Goal: Task Accomplishment & Management: Use online tool/utility

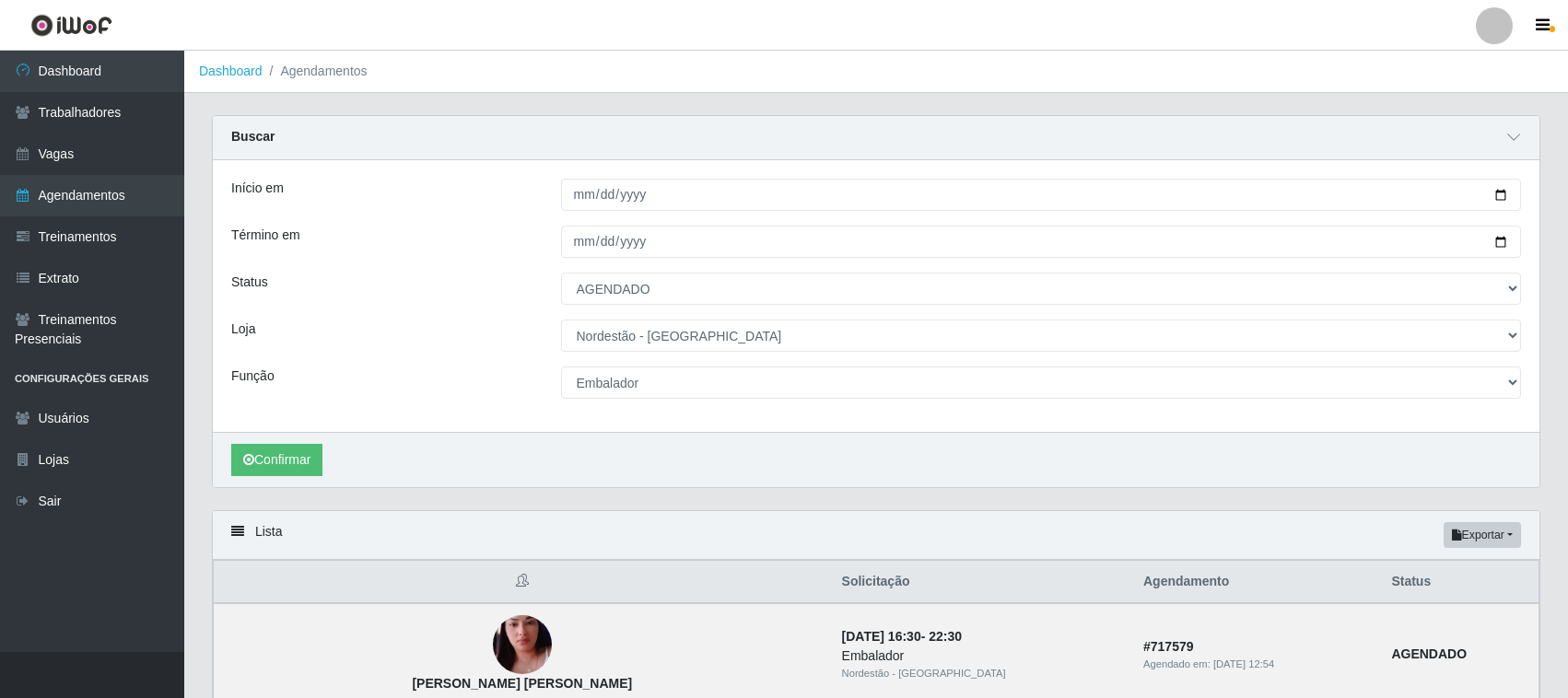
select select "AGENDADO"
select select "420"
select select "1"
click at [136, 88] on link "Dashboard" at bounding box center [92, 71] width 184 height 42
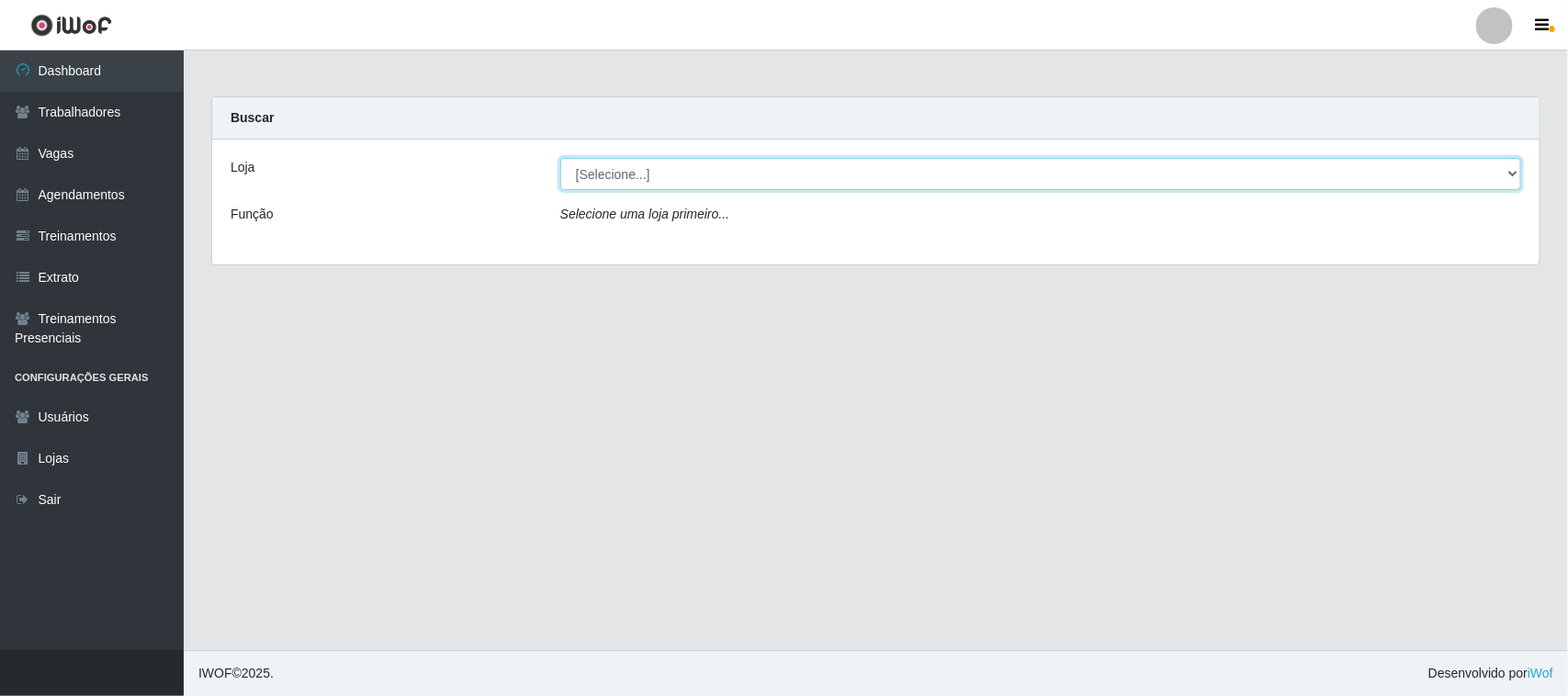
click at [999, 180] on select "[Selecione...] Nordestão - [GEOGRAPHIC_DATA]" at bounding box center [1040, 174] width 961 height 32
select select "420"
click at [560, 158] on select "[Selecione...] Nordestão - [GEOGRAPHIC_DATA]" at bounding box center [1040, 174] width 961 height 32
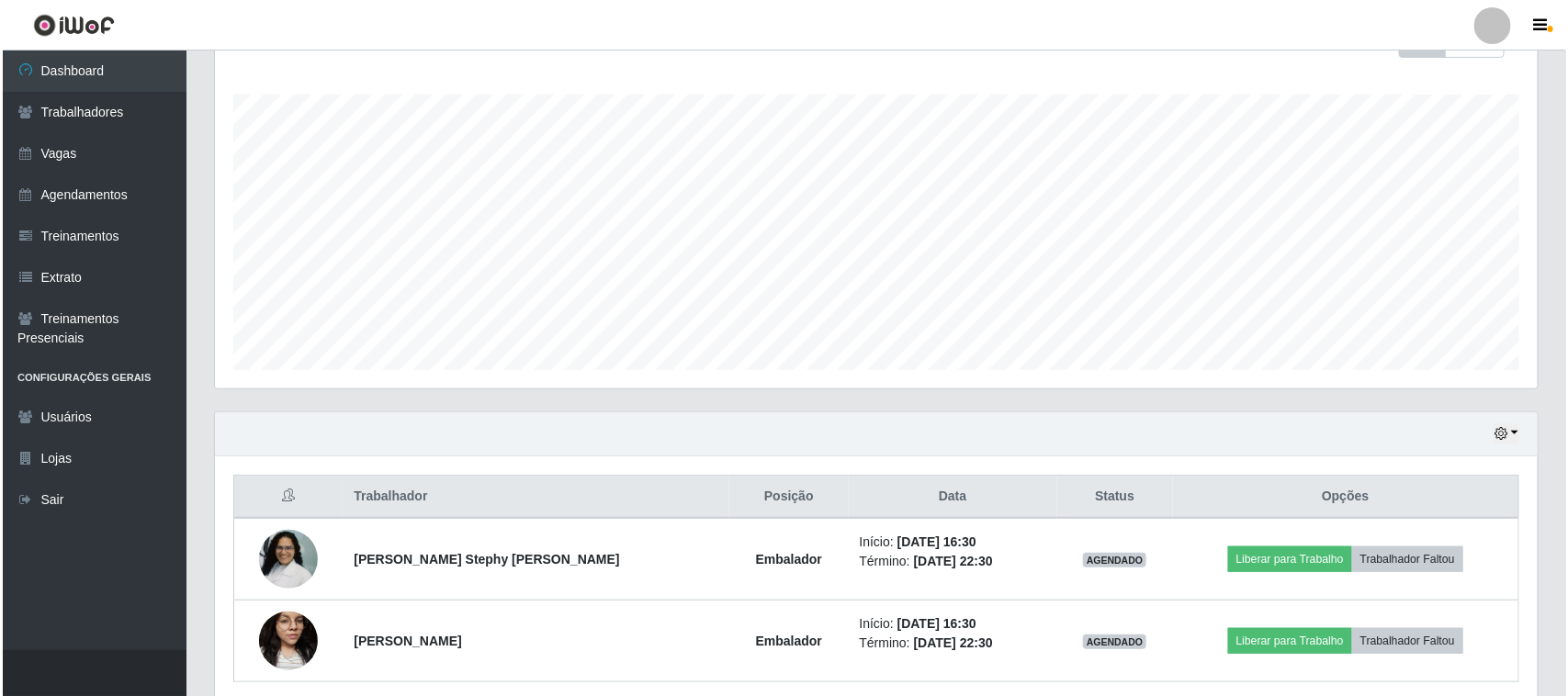
scroll to position [246, 0]
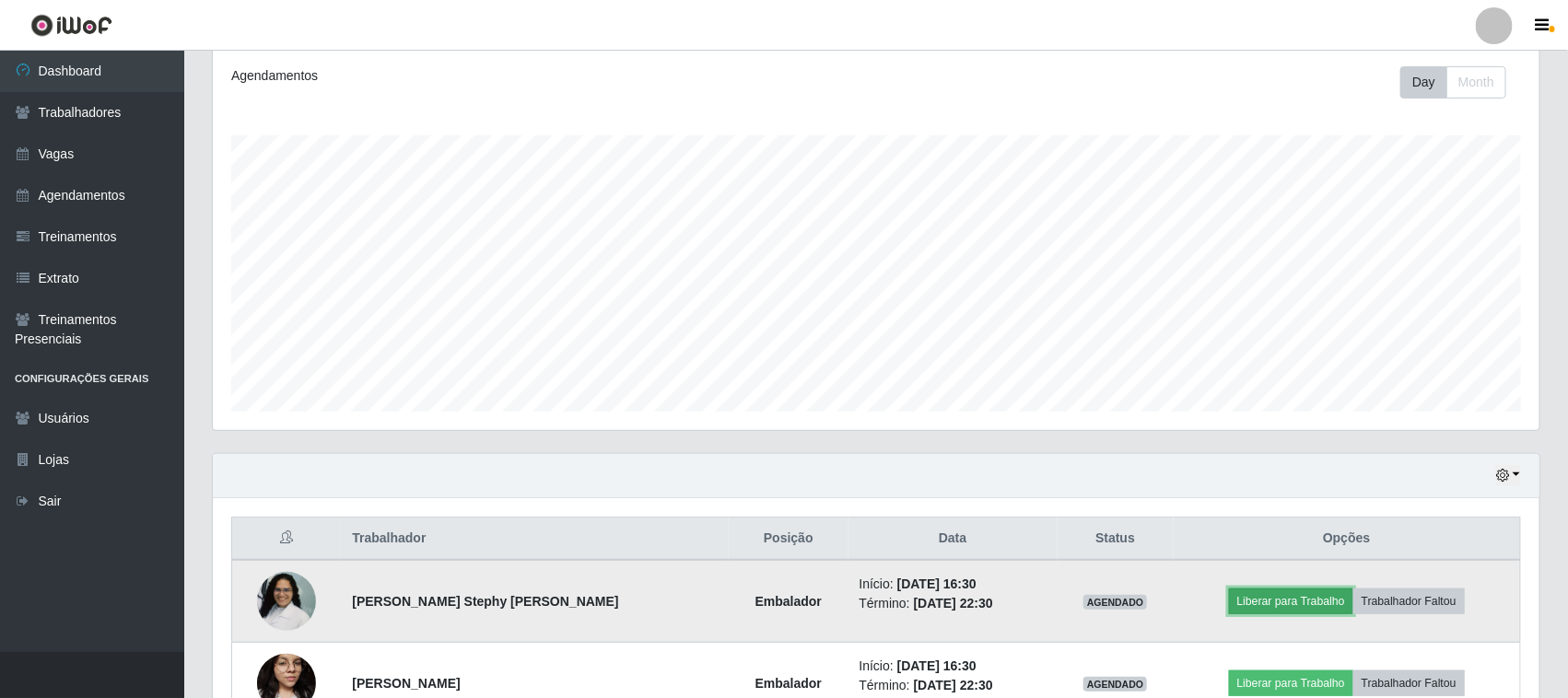
click at [1278, 604] on button "Liberar para Trabalho" at bounding box center [1290, 600] width 124 height 26
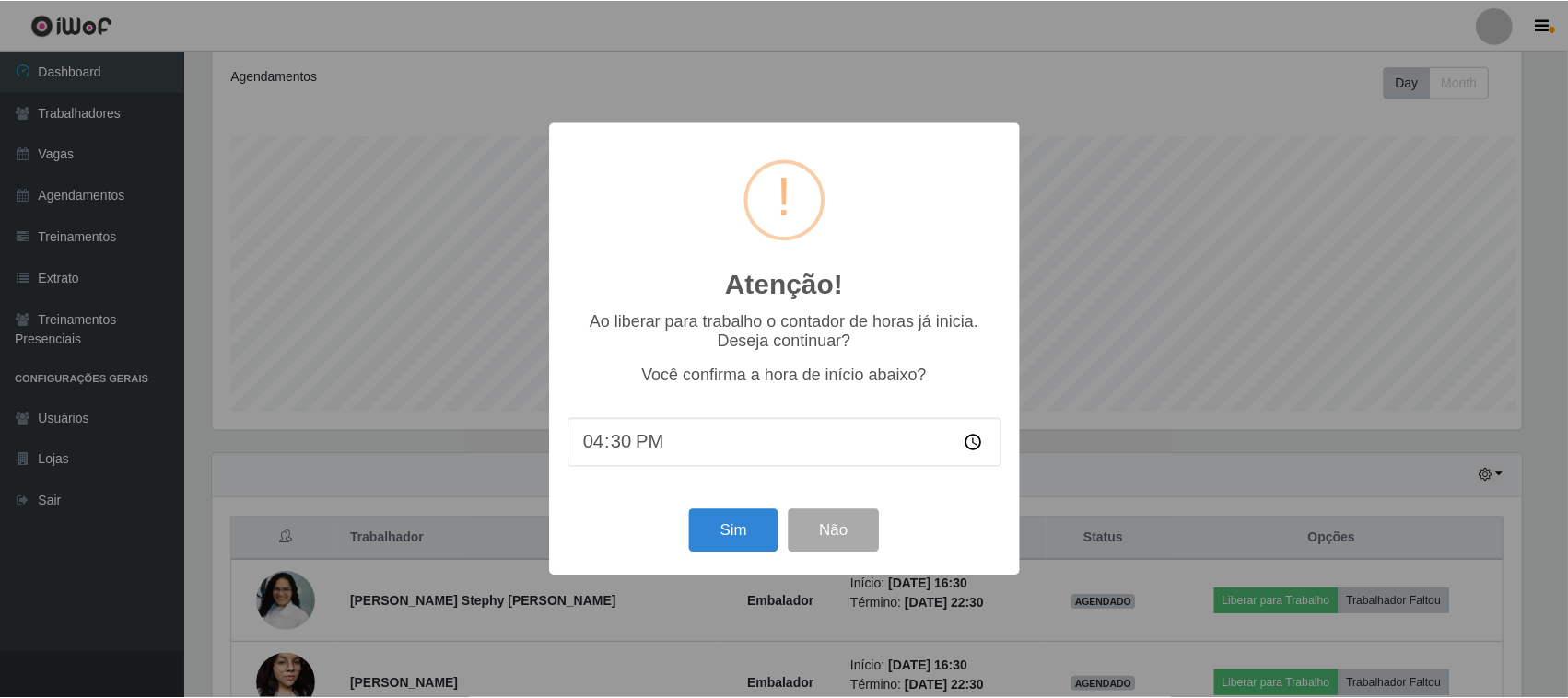
scroll to position [383, 1314]
click at [696, 545] on button "Sim" at bounding box center [735, 531] width 89 height 44
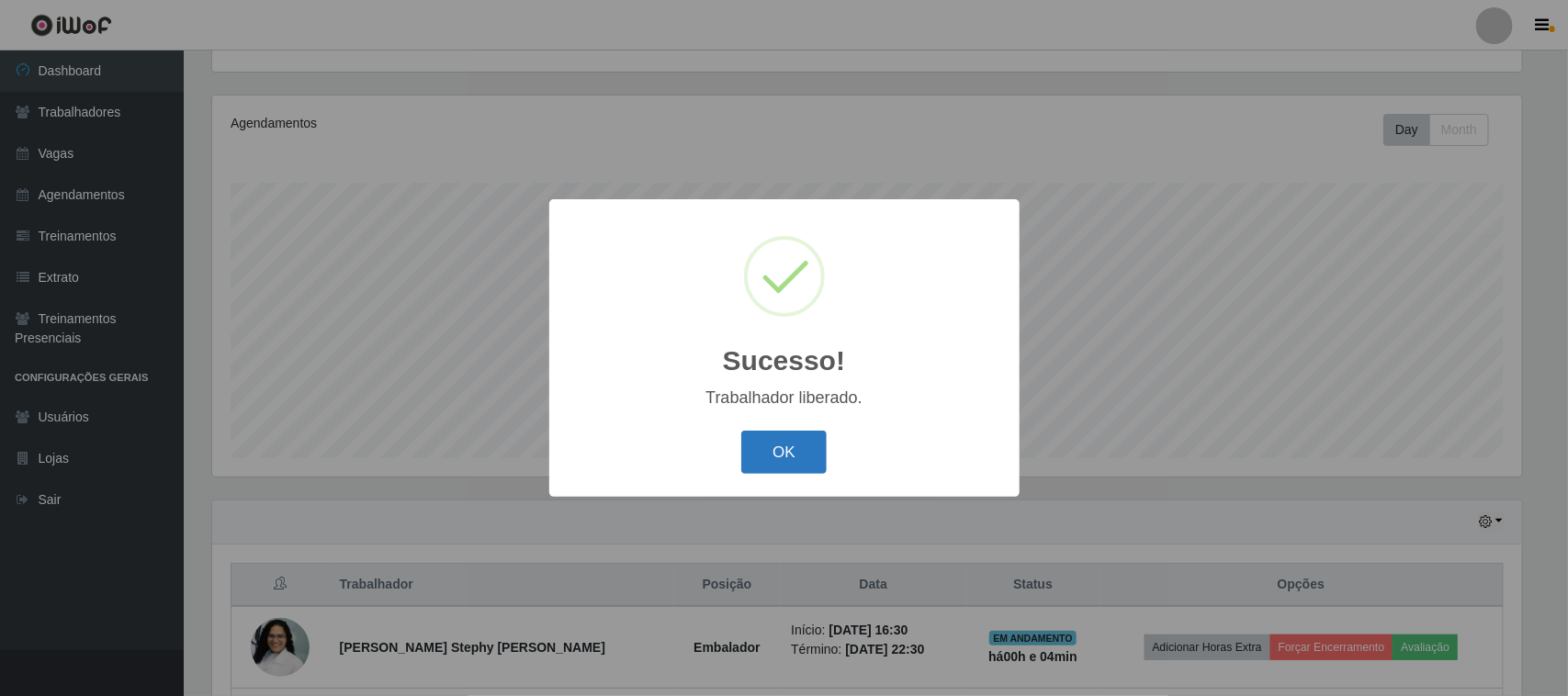
click at [769, 459] on button "OK" at bounding box center [784, 452] width 85 height 43
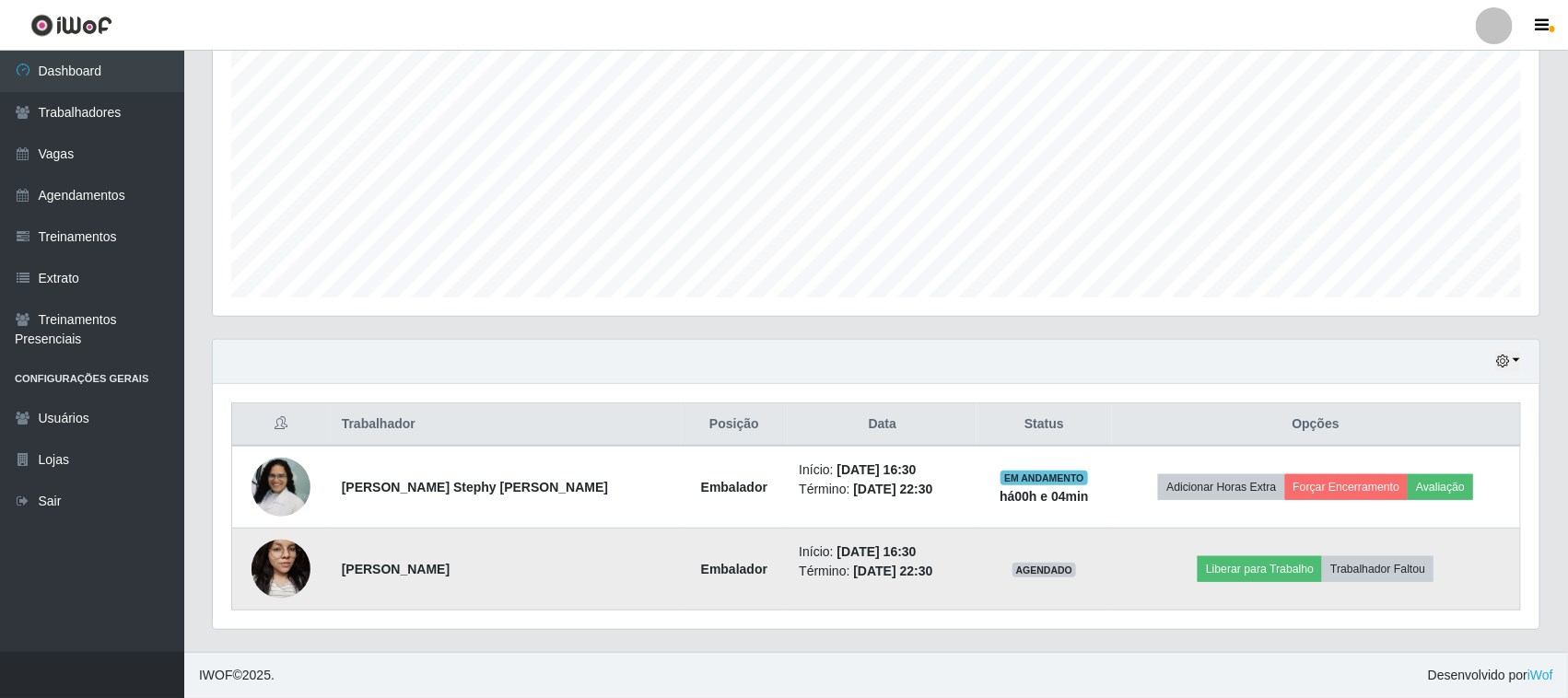
scroll to position [362, 0]
click at [1270, 581] on button "Liberar para Trabalho" at bounding box center [1259, 568] width 124 height 26
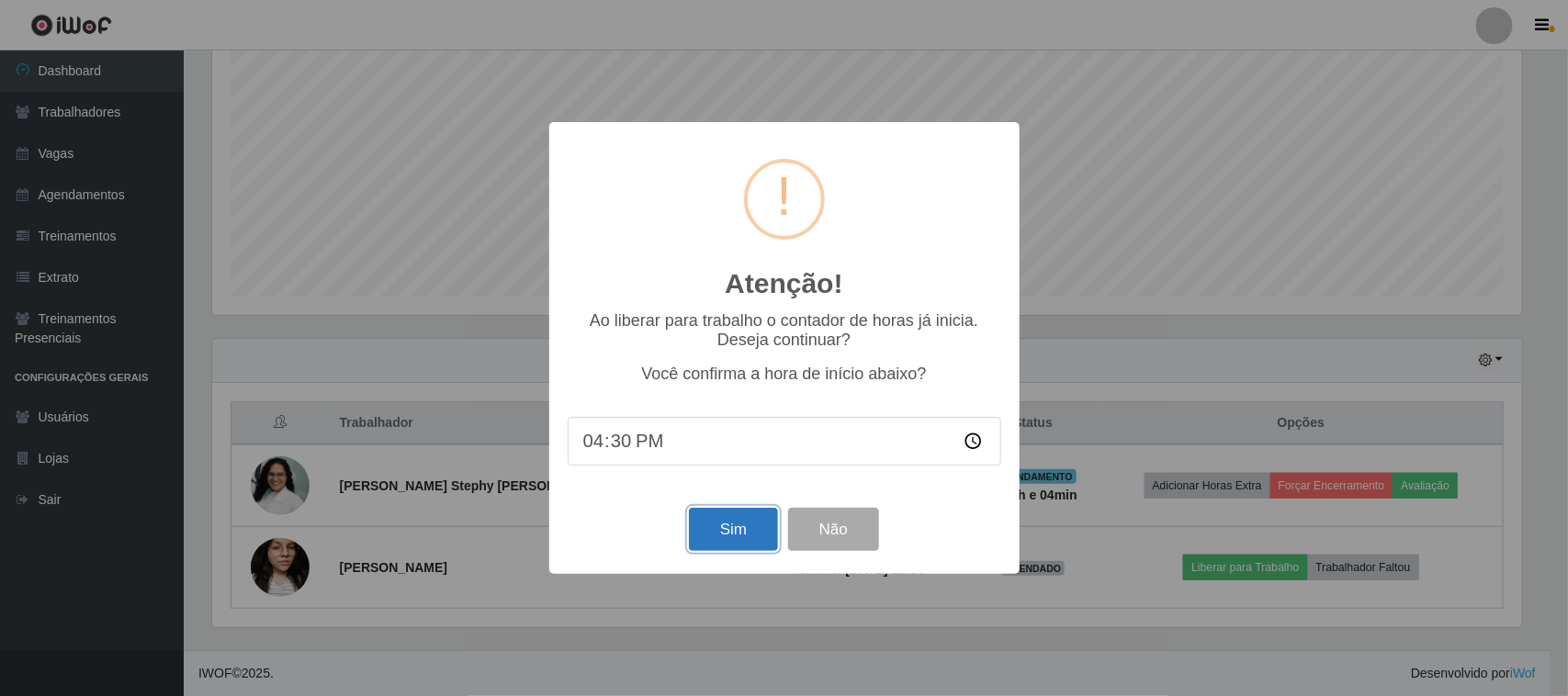
click at [712, 535] on button "Sim" at bounding box center [733, 530] width 89 height 43
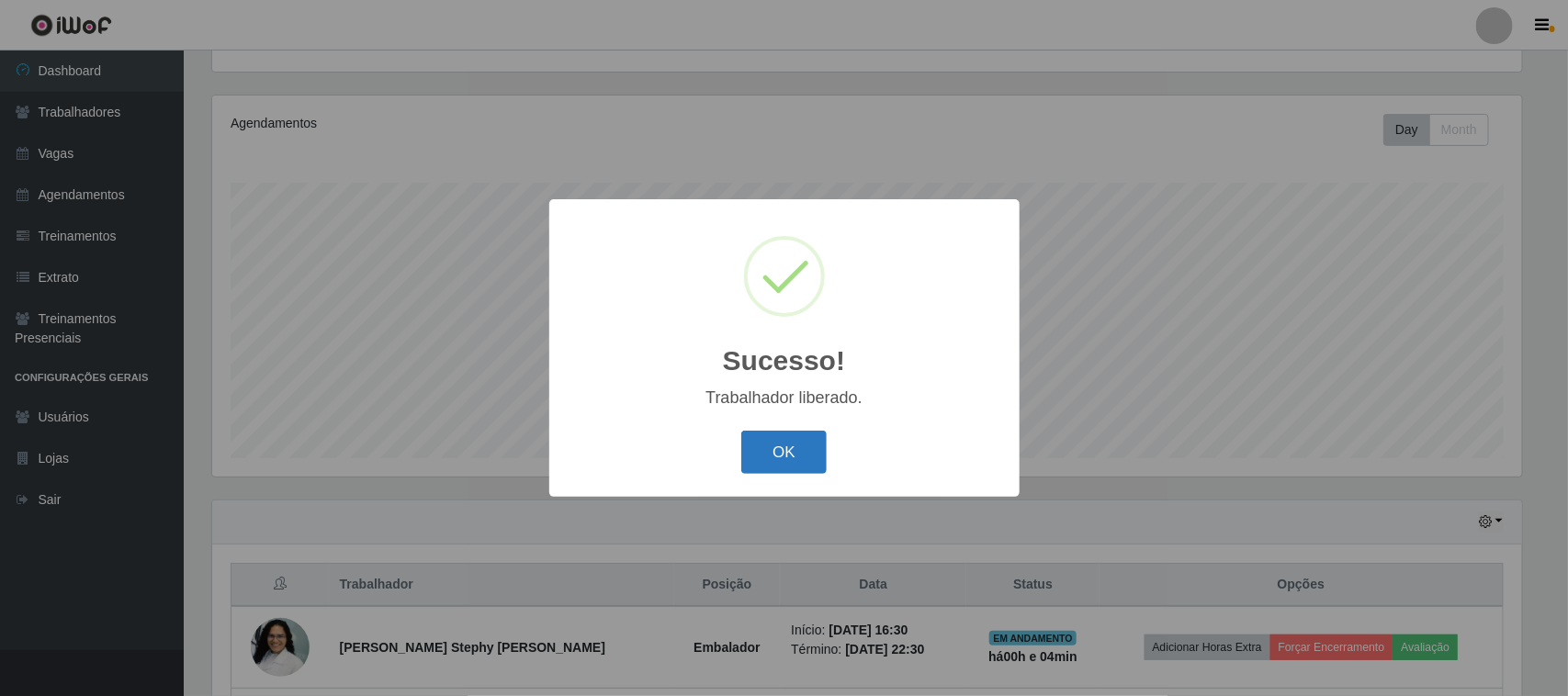
click at [776, 450] on button "OK" at bounding box center [784, 452] width 85 height 43
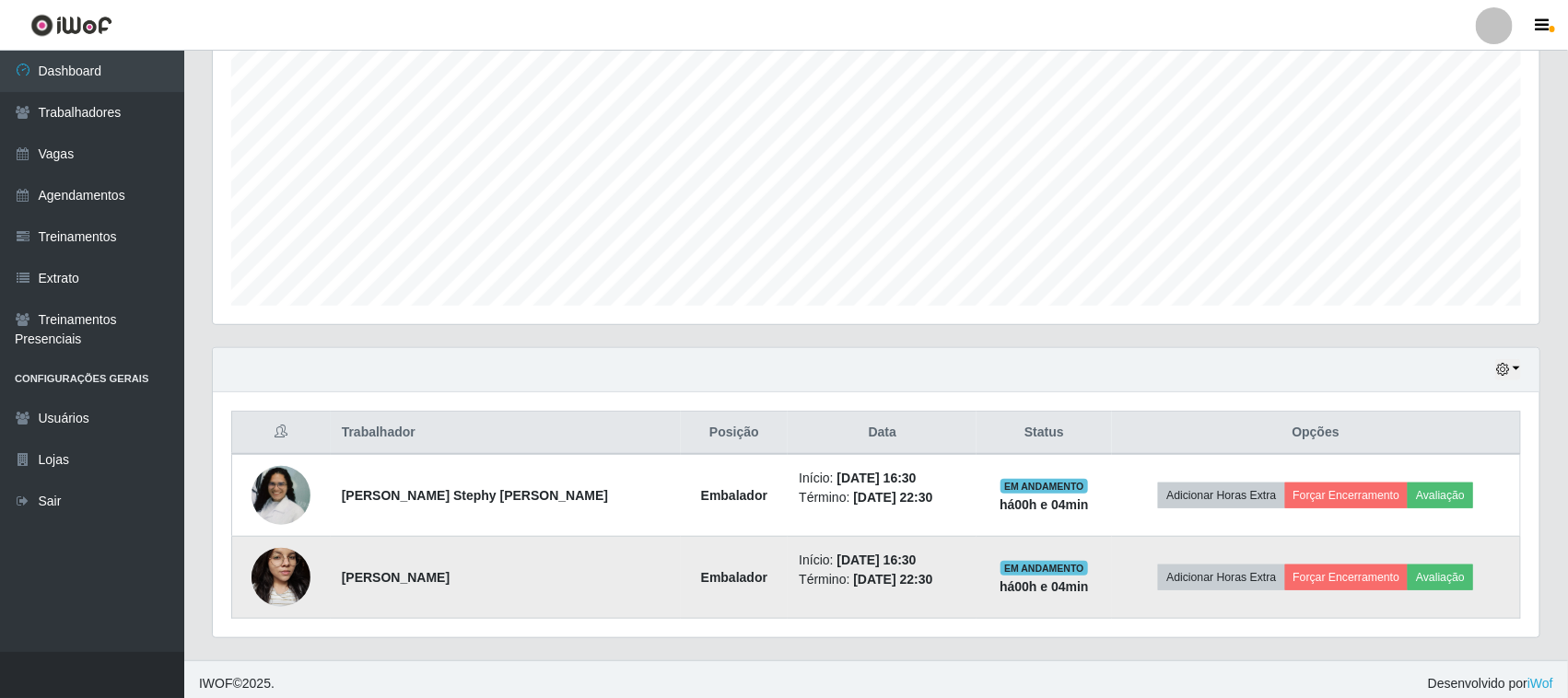
scroll to position [362, 0]
